Goal: Transaction & Acquisition: Book appointment/travel/reservation

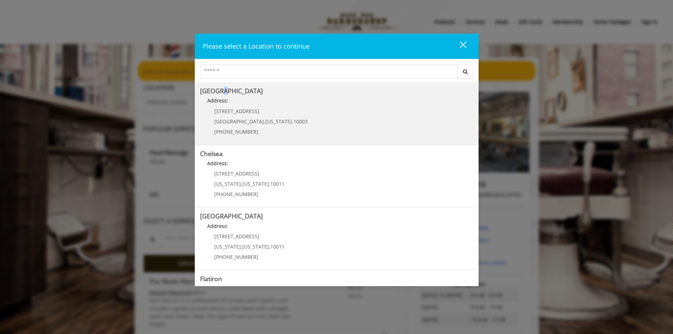
click at [222, 91] on b "[GEOGRAPHIC_DATA]" at bounding box center [231, 91] width 63 height 9
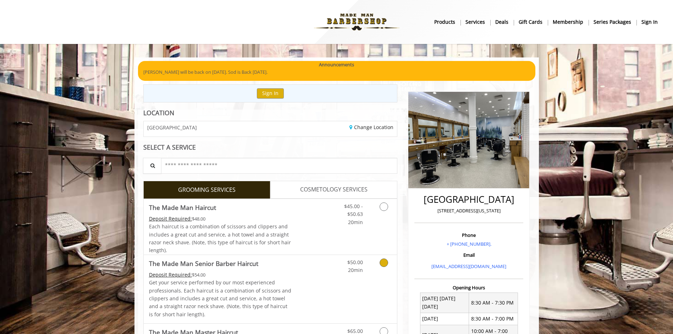
click at [382, 265] on icon "Grooming services" at bounding box center [384, 263] width 9 height 9
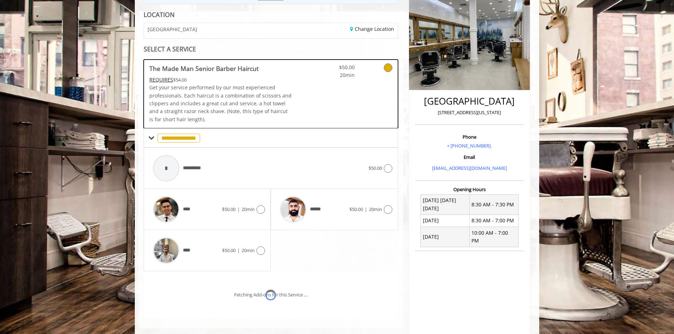
scroll to position [142, 0]
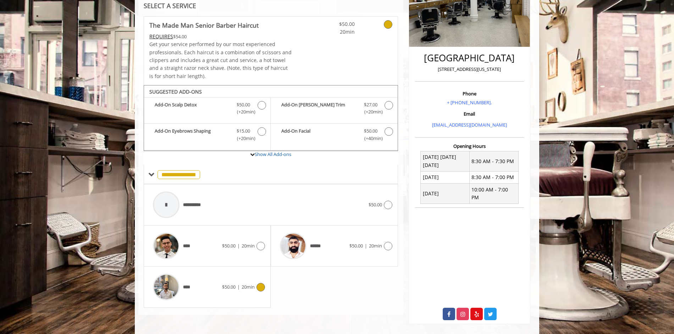
click at [261, 290] on icon at bounding box center [261, 287] width 9 height 9
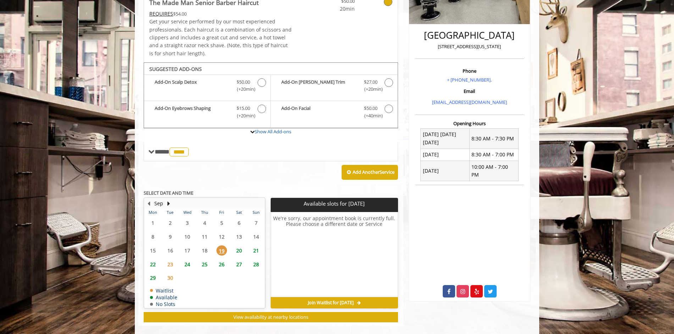
scroll to position [174, 0]
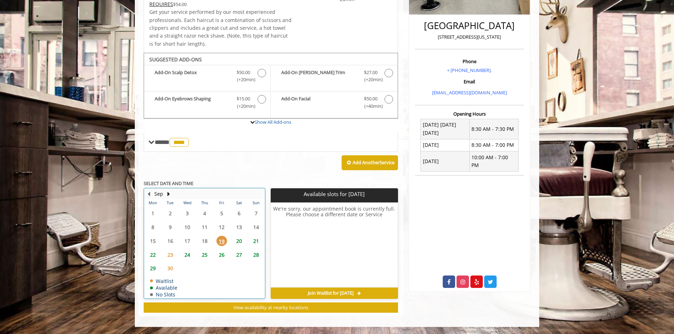
click at [190, 209] on table "Mon Tue Wed Thu Fri Sat Sun 1 2 3 4 5 6 7 8 9 10 11 12 13 14 15 16 17 18 19 20 …" at bounding box center [204, 248] width 120 height 99
click at [170, 194] on button "Next Month" at bounding box center [169, 194] width 6 height 8
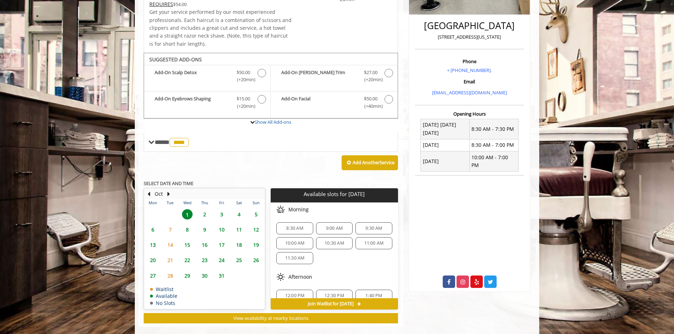
scroll to position [185, 0]
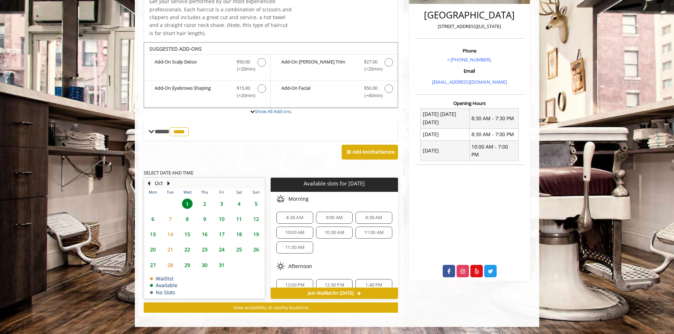
click at [205, 218] on span "9" at bounding box center [204, 219] width 11 height 10
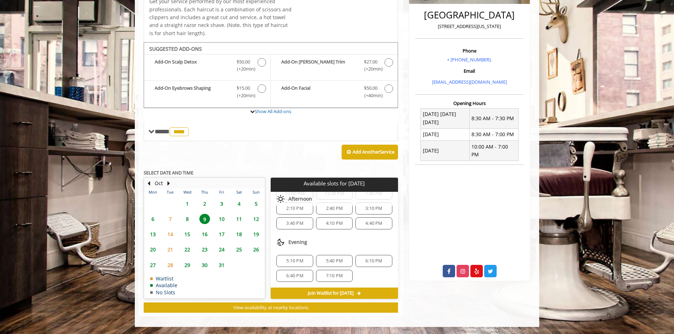
click at [150, 176] on div "**********" at bounding box center [271, 143] width 254 height 340
drag, startPoint x: 150, startPoint y: 176, endPoint x: 148, endPoint y: 183, distance: 6.7
click at [148, 183] on button "Previous Month" at bounding box center [149, 184] width 6 height 8
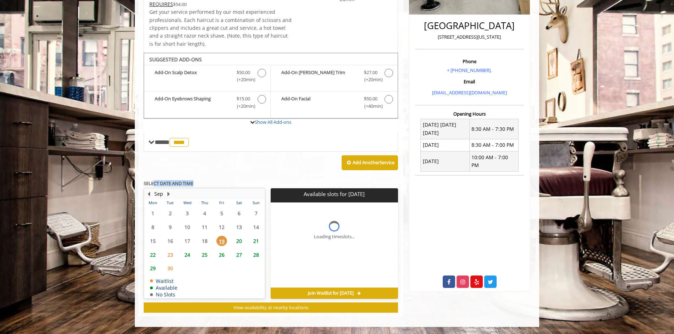
scroll to position [0, 0]
click at [204, 256] on span "25" at bounding box center [204, 255] width 11 height 10
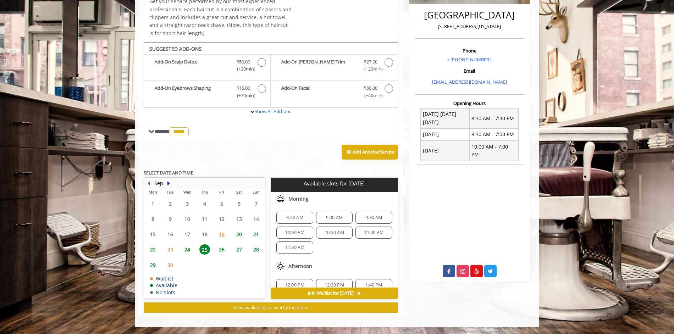
click at [169, 183] on button "Next Month" at bounding box center [169, 184] width 6 height 8
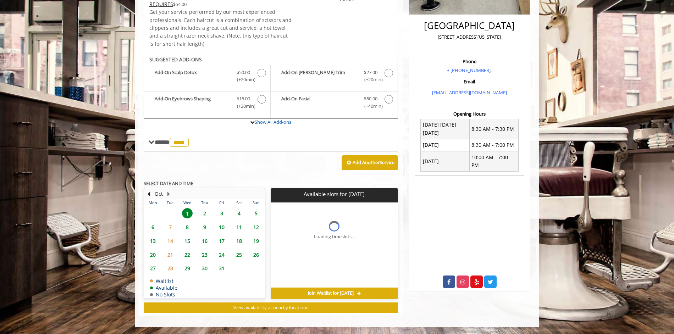
click at [169, 183] on b "SELECT DATE AND TIME" at bounding box center [169, 183] width 50 height 6
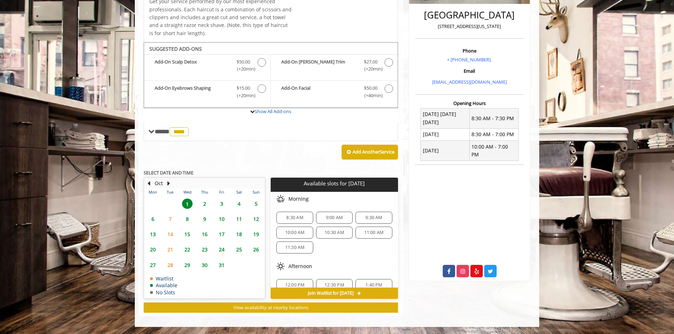
click at [205, 205] on span "2" at bounding box center [204, 204] width 11 height 10
